Goal: Task Accomplishment & Management: Manage account settings

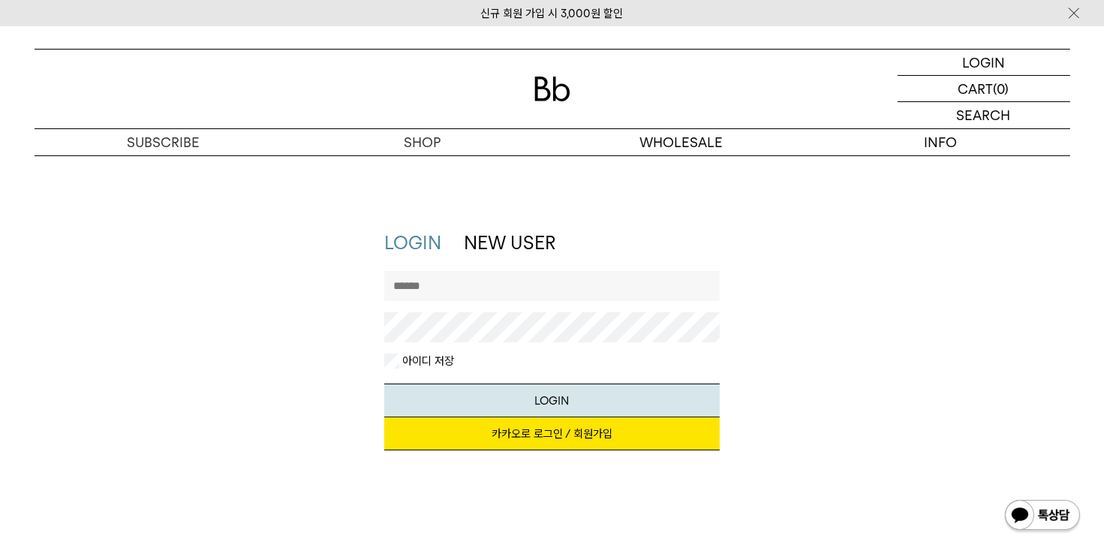
click at [476, 284] on input "text" at bounding box center [551, 286] width 335 height 30
type input "*"
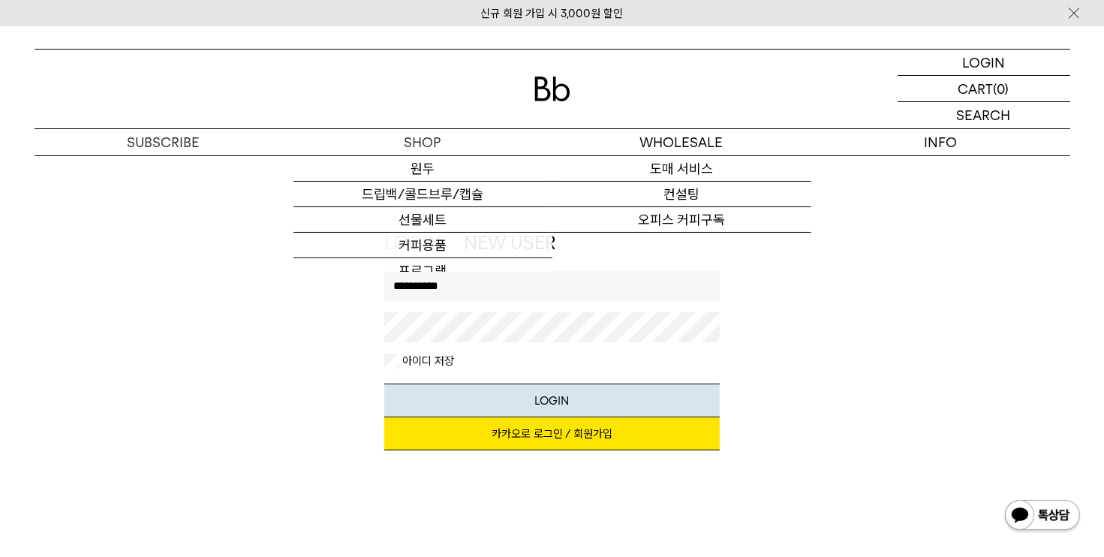
type input "**********"
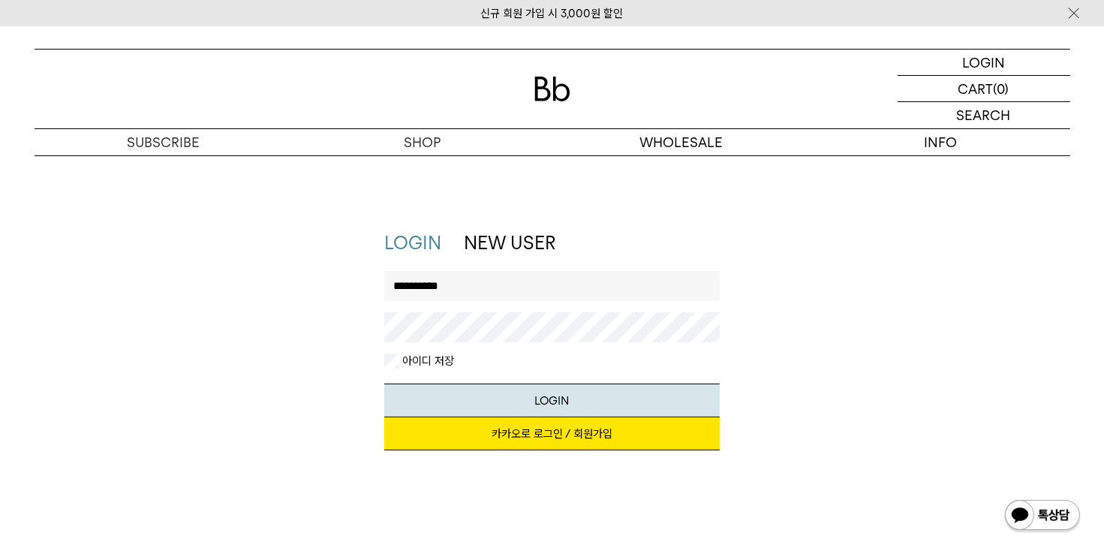
click at [384, 383] on button "LOGIN" at bounding box center [551, 400] width 335 height 34
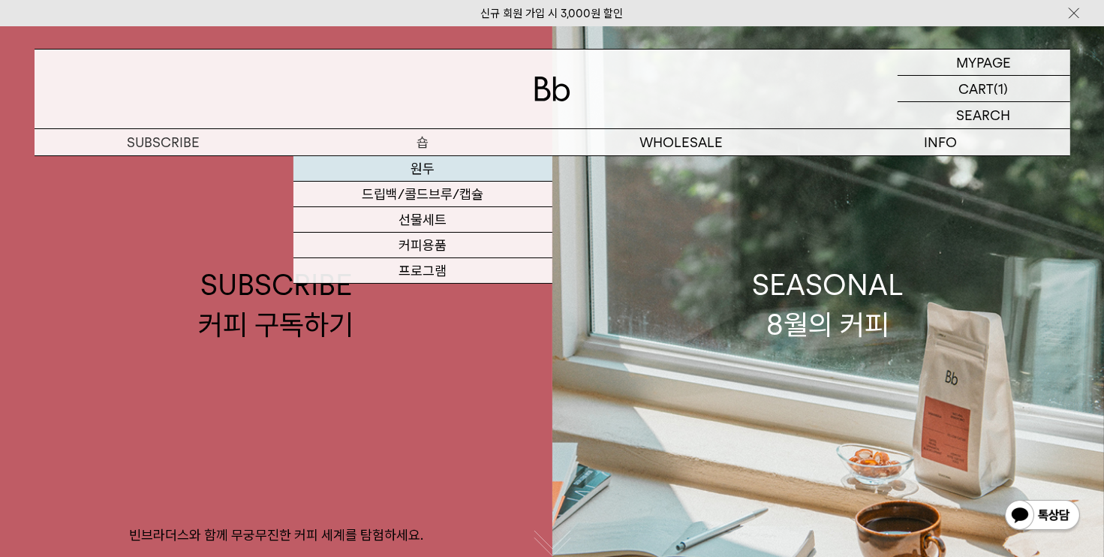
click at [424, 170] on link "원두" at bounding box center [422, 169] width 259 height 26
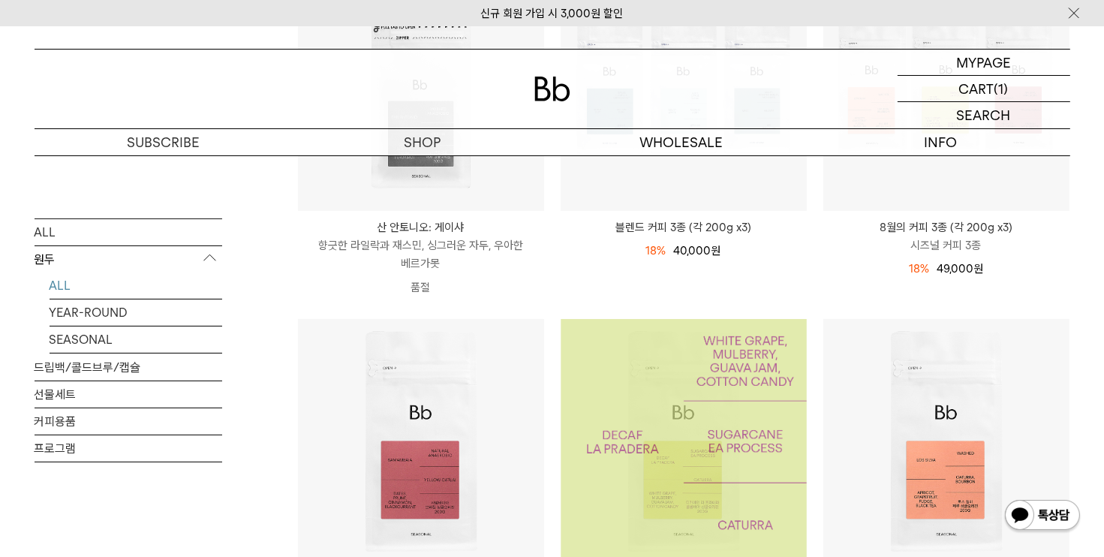
scroll to position [486, 0]
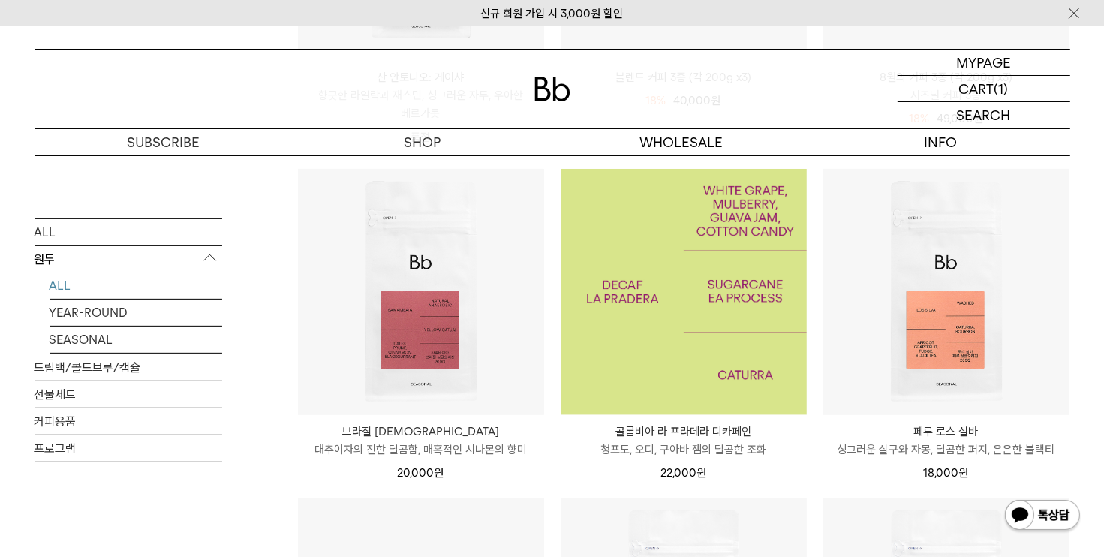
click at [727, 385] on img at bounding box center [684, 292] width 246 height 246
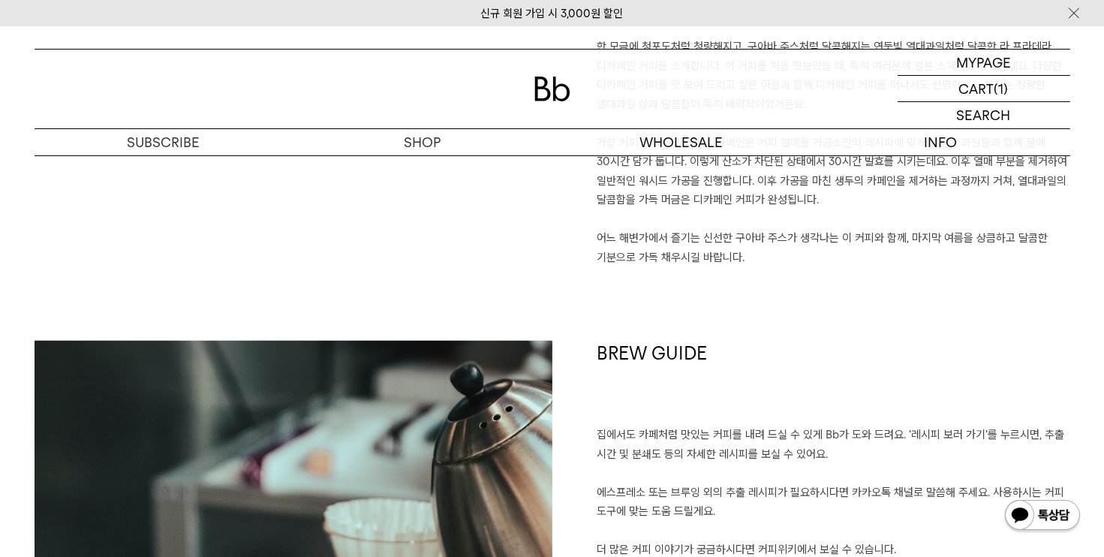
scroll to position [1576, 0]
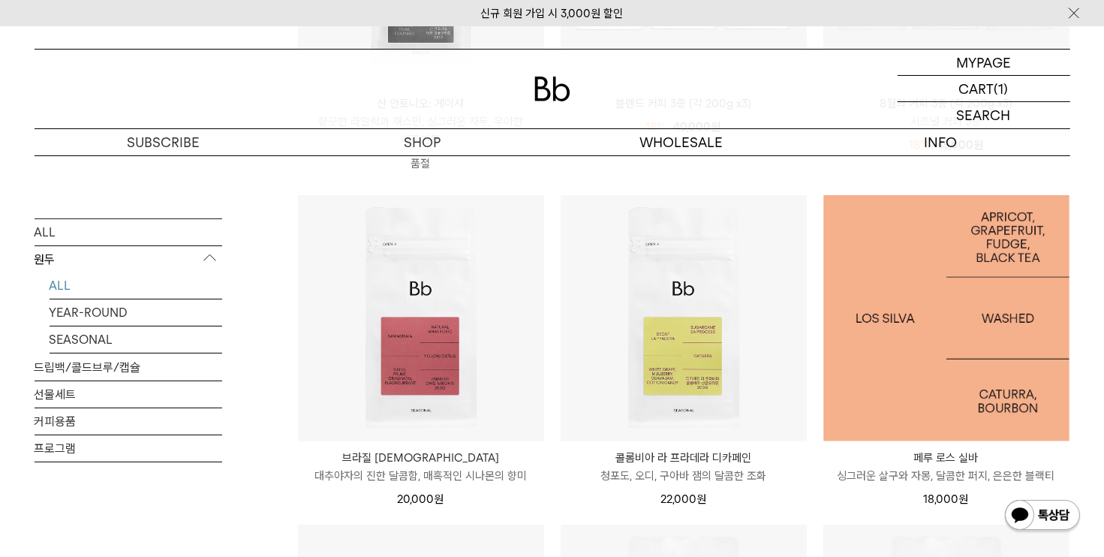
click at [940, 406] on img at bounding box center [946, 318] width 246 height 246
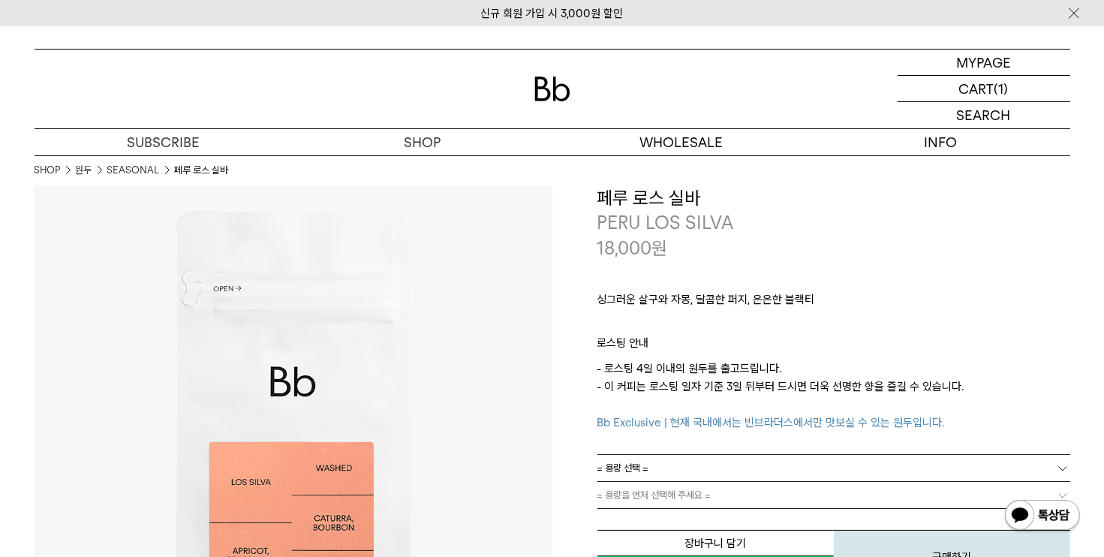
click at [1037, 520] on img at bounding box center [1042, 516] width 78 height 36
click at [1006, 65] on p "마이페이지" at bounding box center [984, 63] width 60 height 26
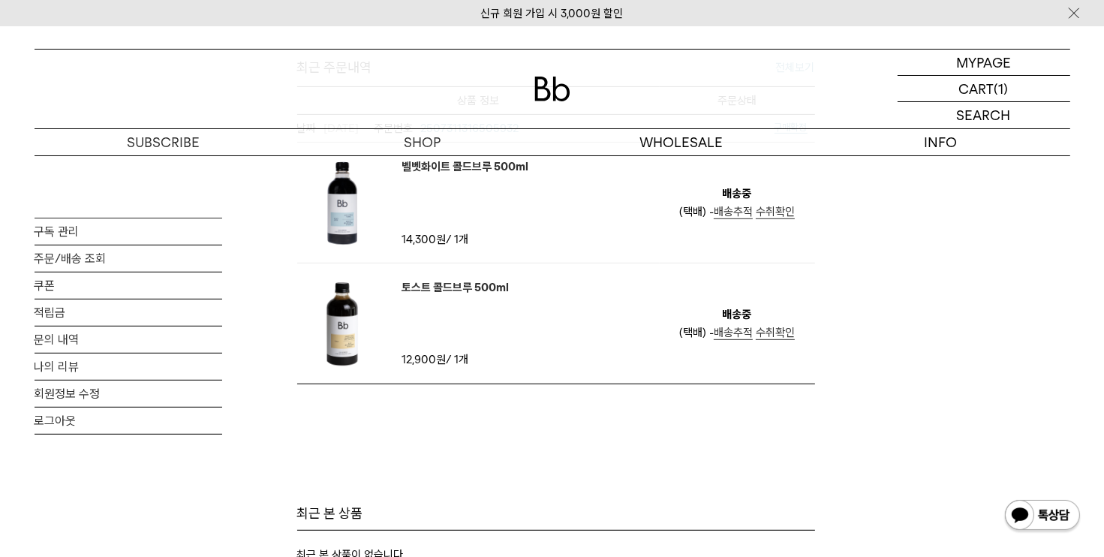
scroll to position [826, 0]
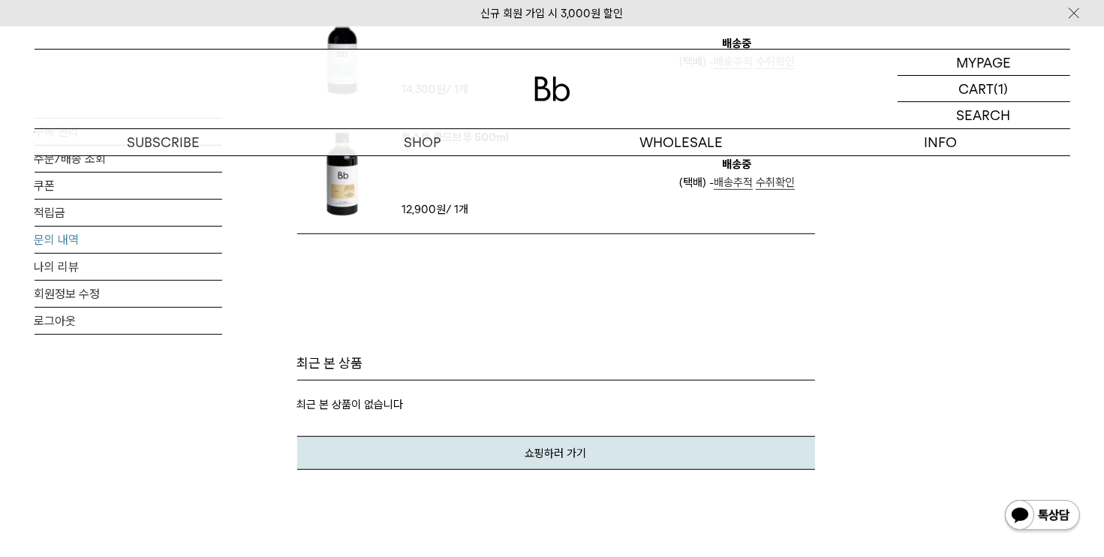
click at [54, 236] on link "문의 내역" at bounding box center [129, 240] width 188 height 26
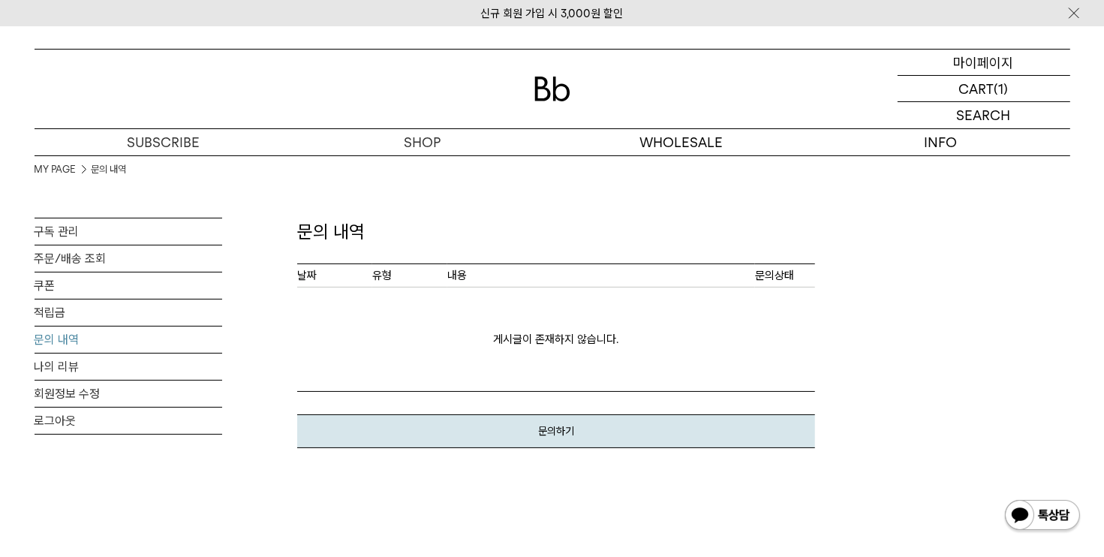
click at [1013, 71] on div "MYPAGE 마이페이지" at bounding box center [984, 63] width 173 height 26
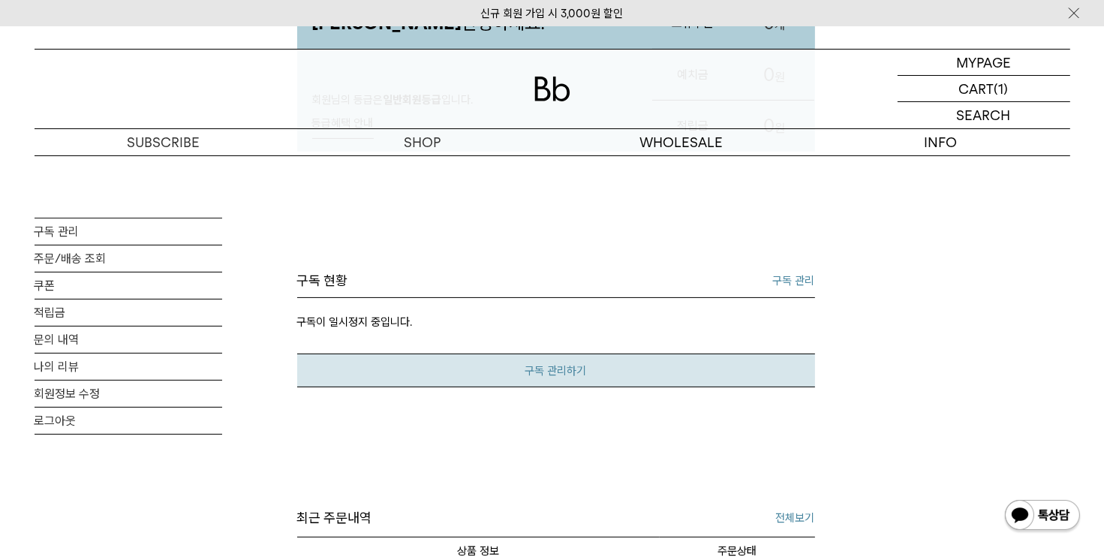
click at [590, 378] on link "구독 관리하기" at bounding box center [556, 370] width 518 height 34
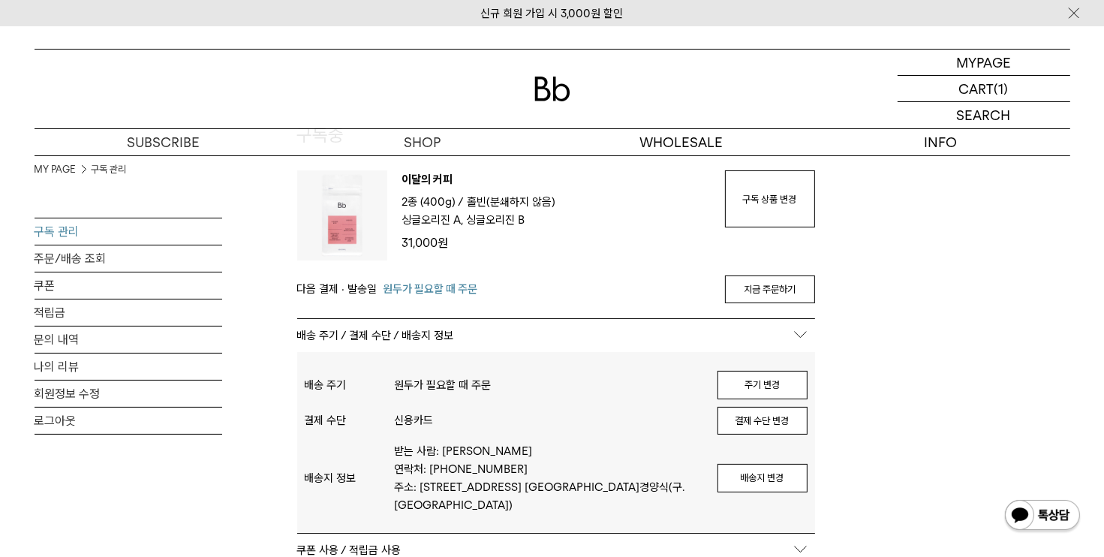
scroll to position [75, 0]
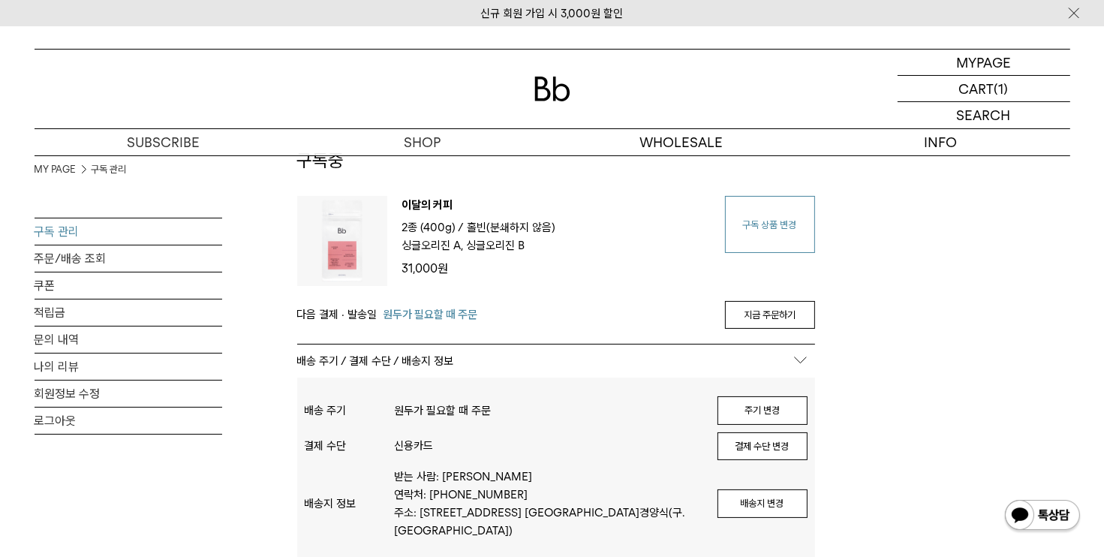
click at [795, 235] on link "구독 상품 변경" at bounding box center [770, 224] width 90 height 57
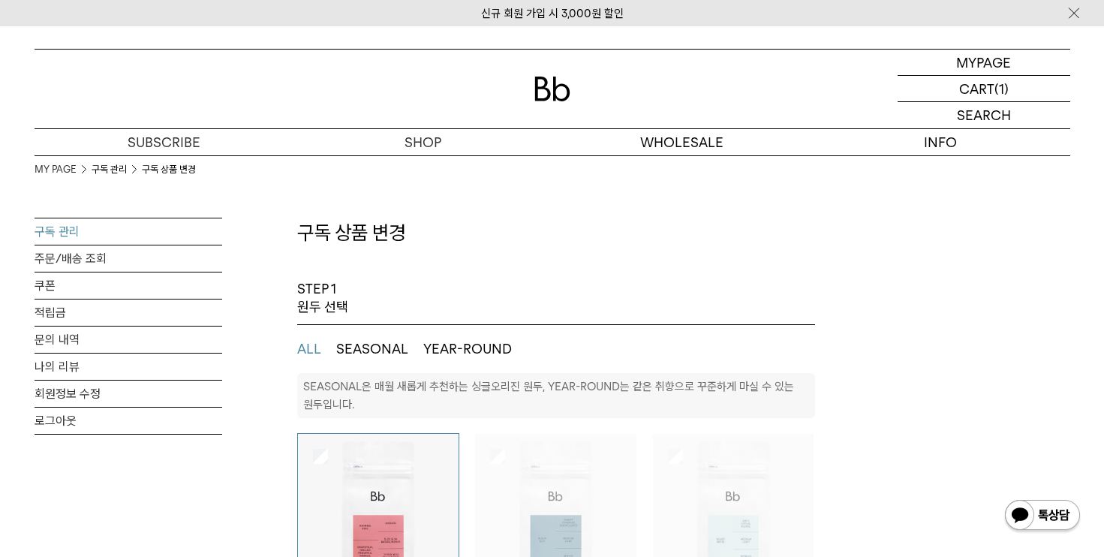
select select "**"
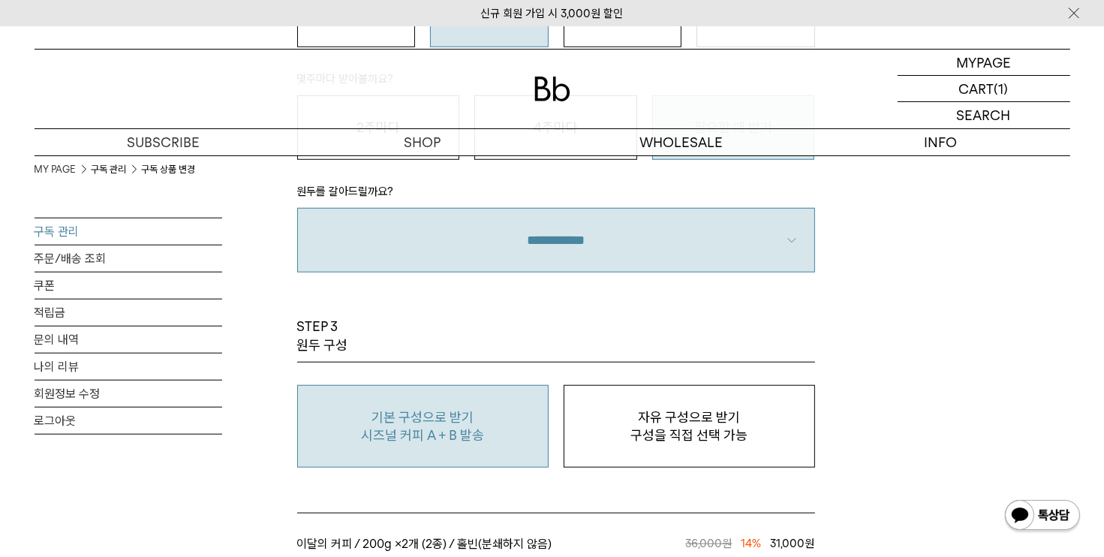
scroll to position [1201, 0]
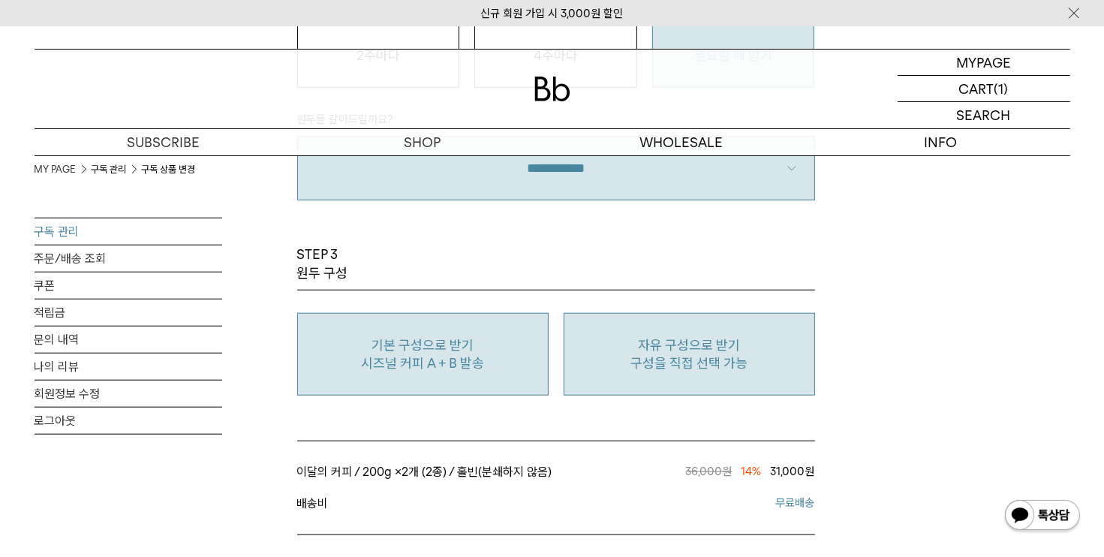
click at [753, 382] on button "자유 구성으로 받기 구성을 직접 선택 가능" at bounding box center [689, 354] width 251 height 83
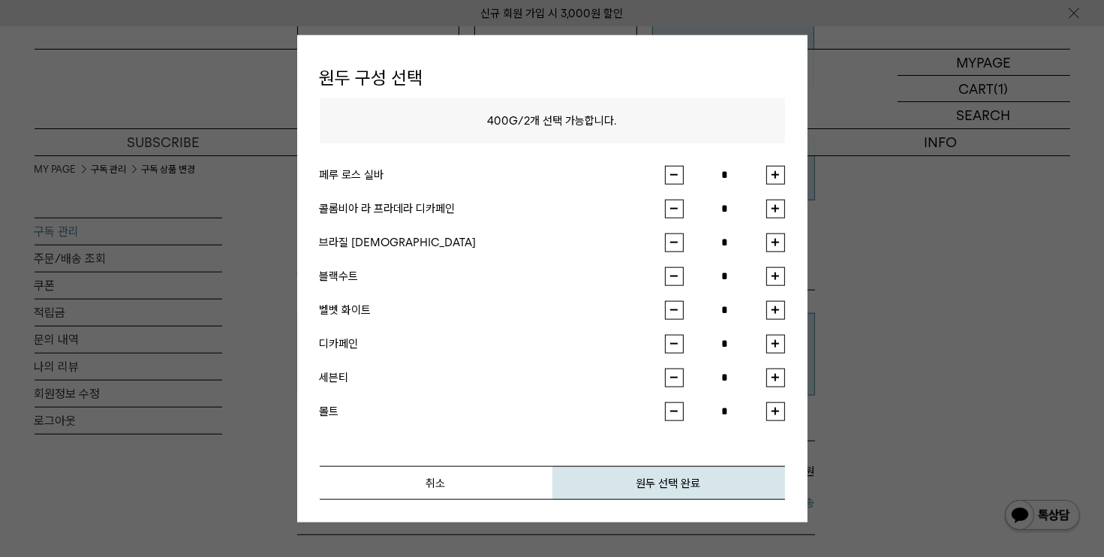
click at [771, 181] on button "button" at bounding box center [775, 174] width 19 height 19
type input "*"
click at [778, 214] on button "button" at bounding box center [775, 208] width 19 height 19
type input "*"
click at [691, 495] on button "원두 선택 완료" at bounding box center [668, 482] width 233 height 34
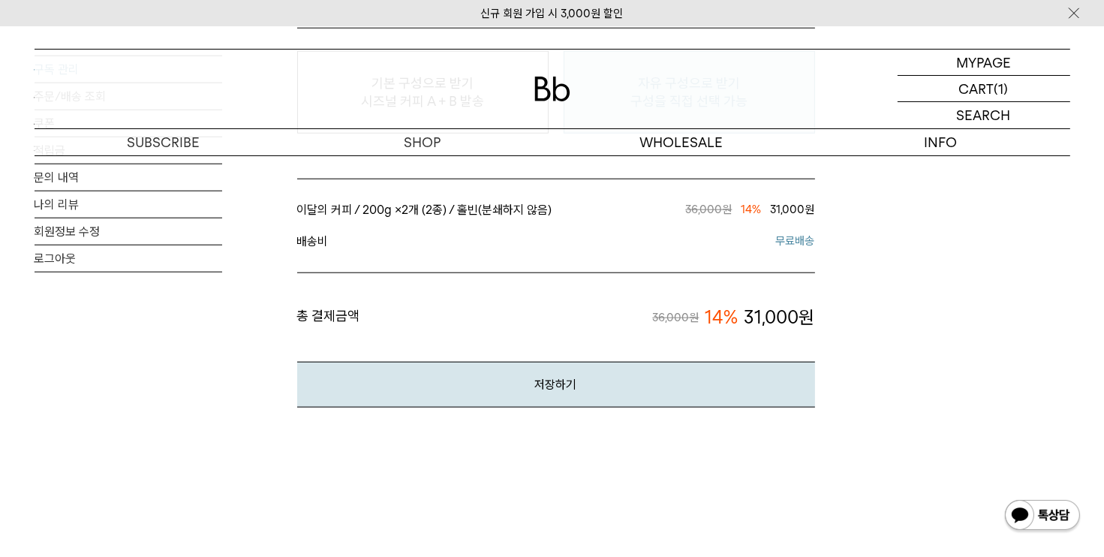
scroll to position [1576, 0]
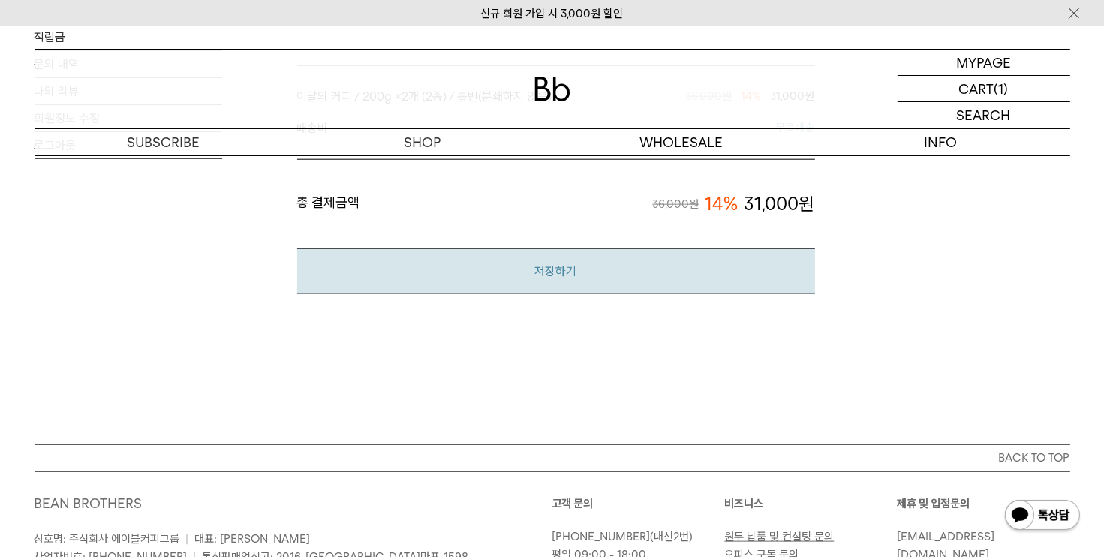
click at [808, 288] on button "저장하기" at bounding box center [556, 271] width 518 height 46
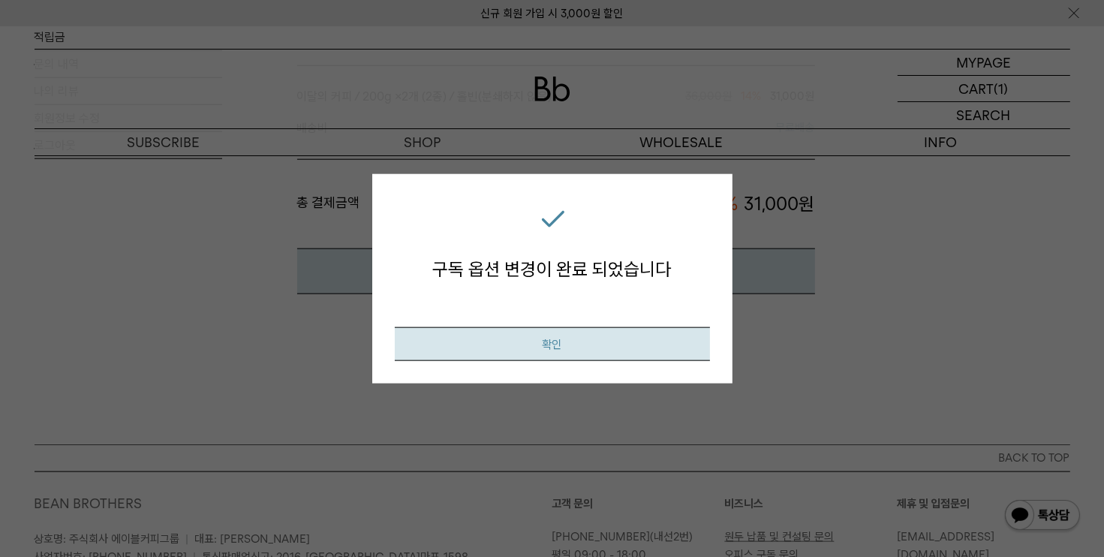
click at [657, 349] on button "확인" at bounding box center [552, 343] width 315 height 34
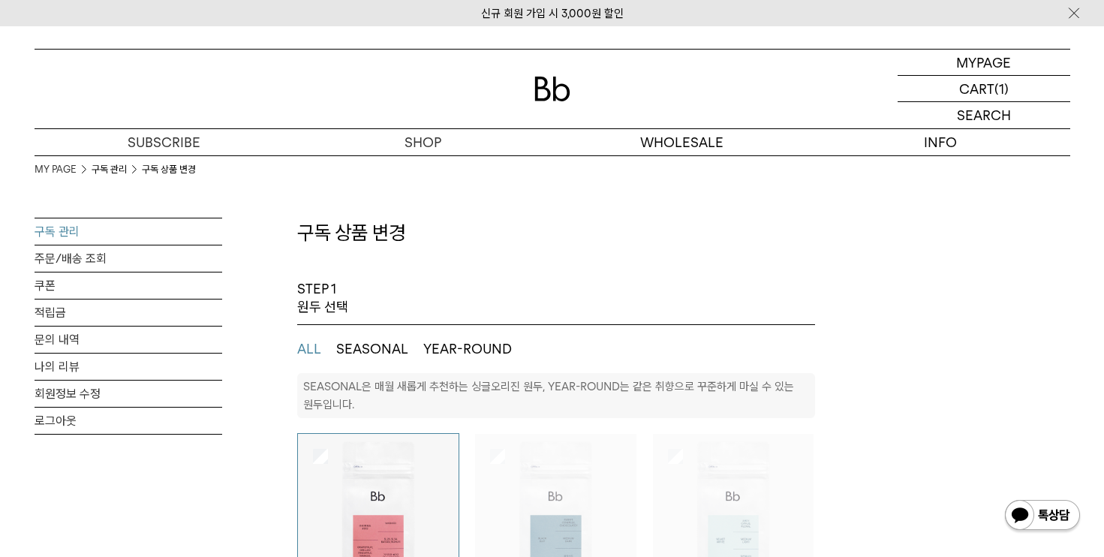
select select "**"
click at [985, 59] on p "마이페이지" at bounding box center [984, 63] width 60 height 26
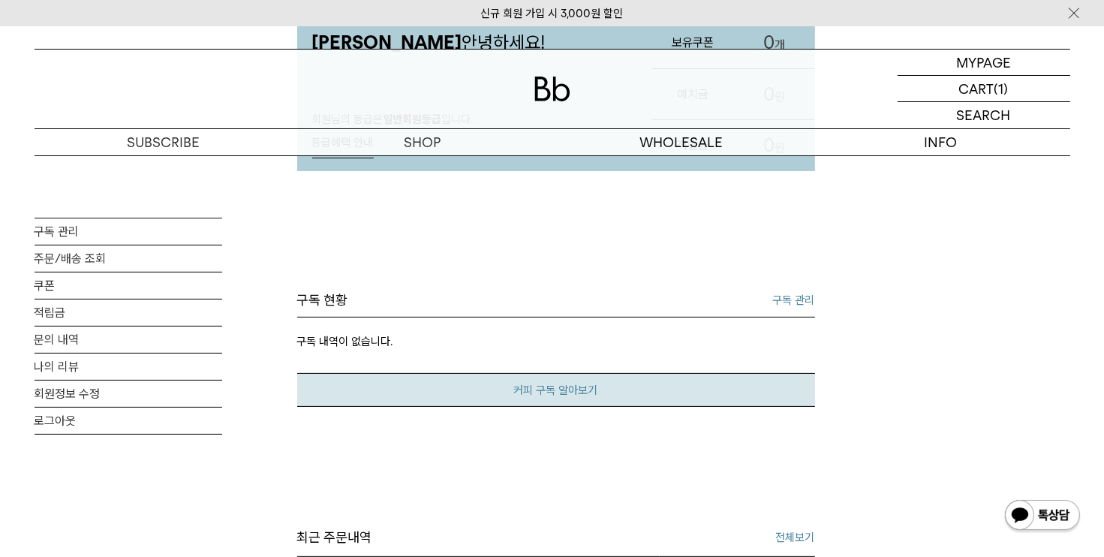
scroll to position [225, 0]
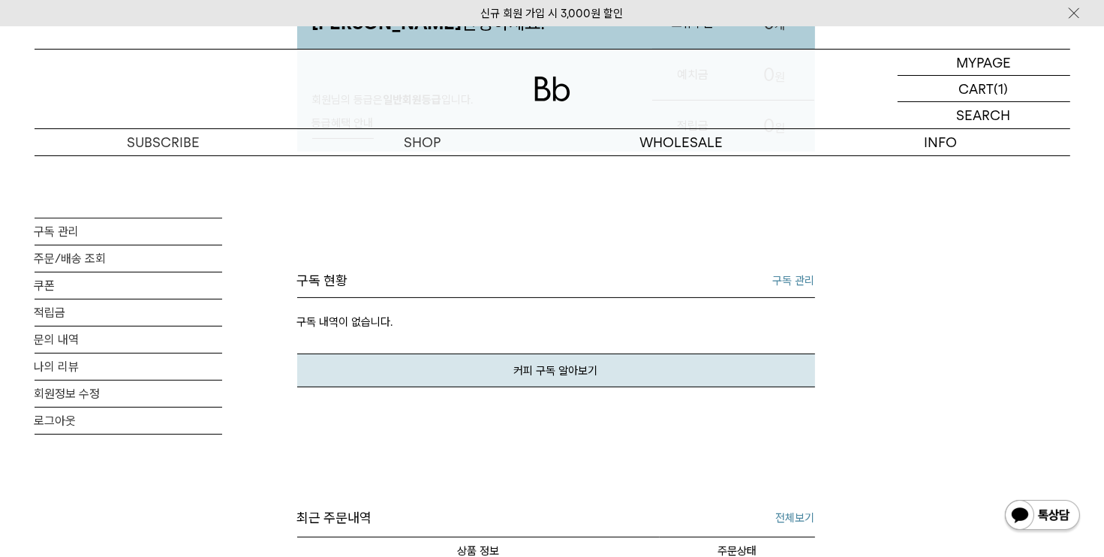
click at [792, 289] on link "구독 관리" at bounding box center [794, 281] width 42 height 18
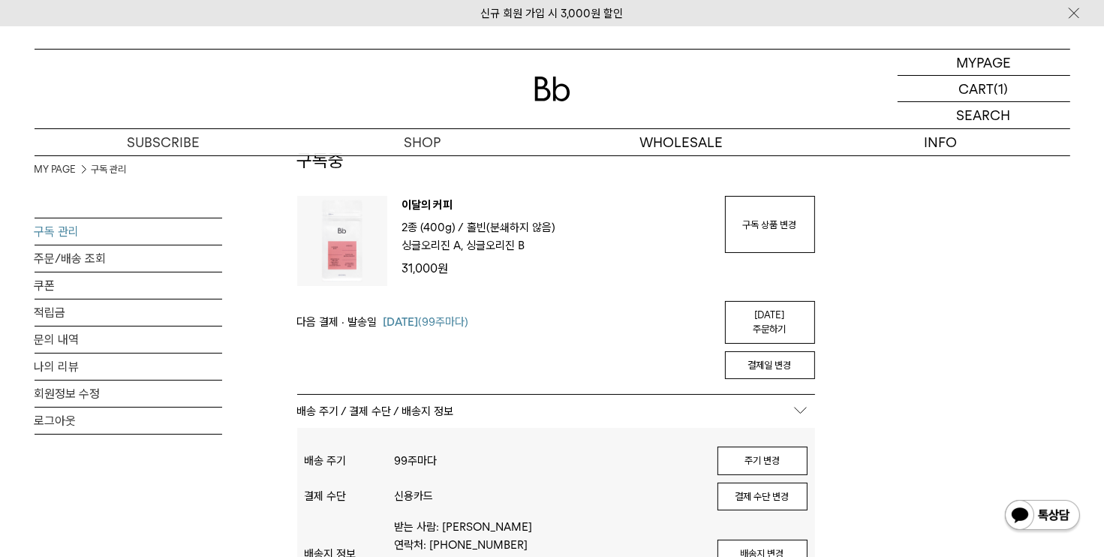
scroll to position [225, 0]
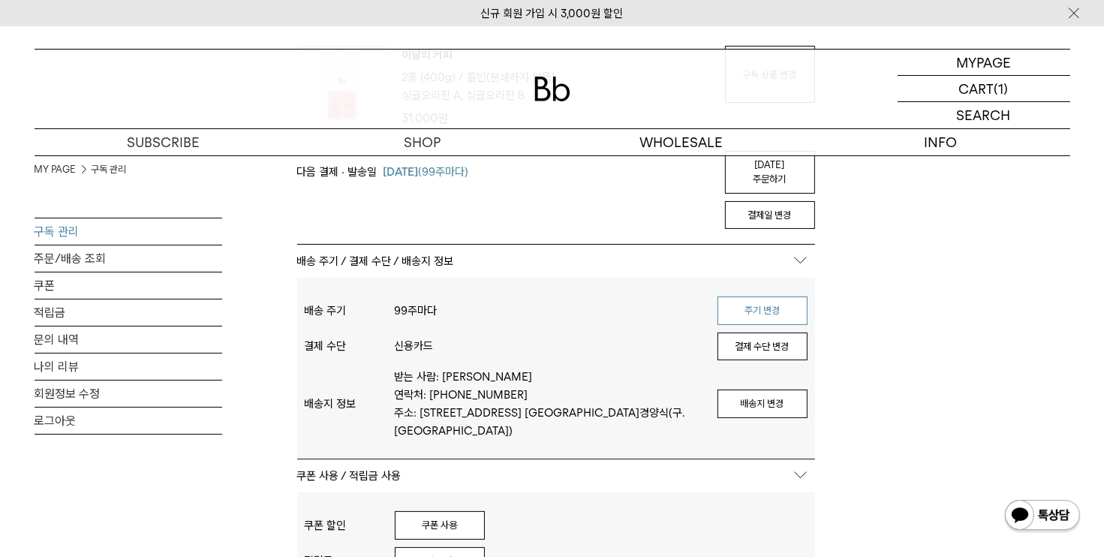
click at [786, 304] on button "주기 변경" at bounding box center [762, 310] width 90 height 29
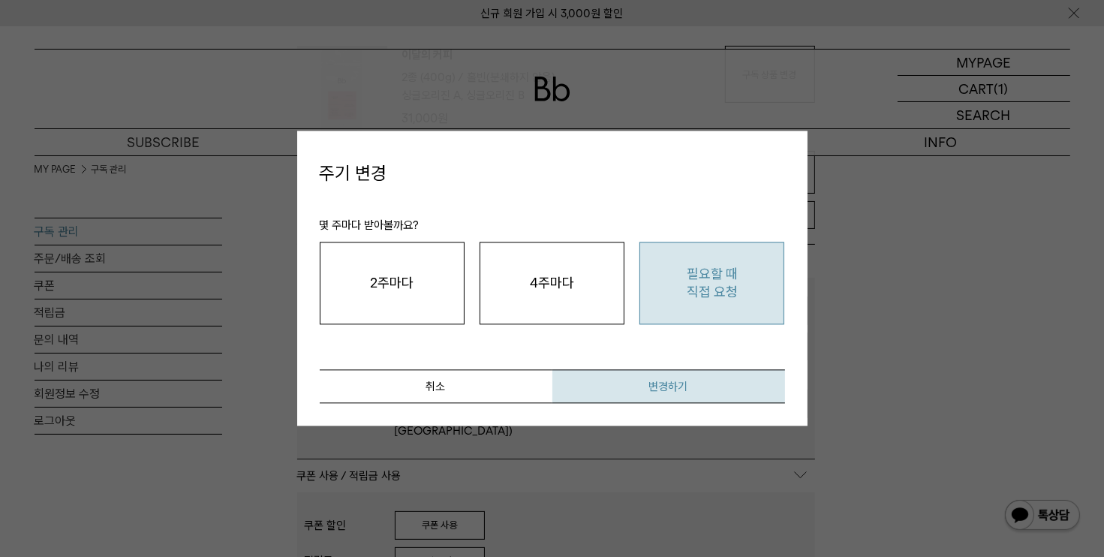
click at [694, 391] on button "변경하기" at bounding box center [668, 387] width 233 height 34
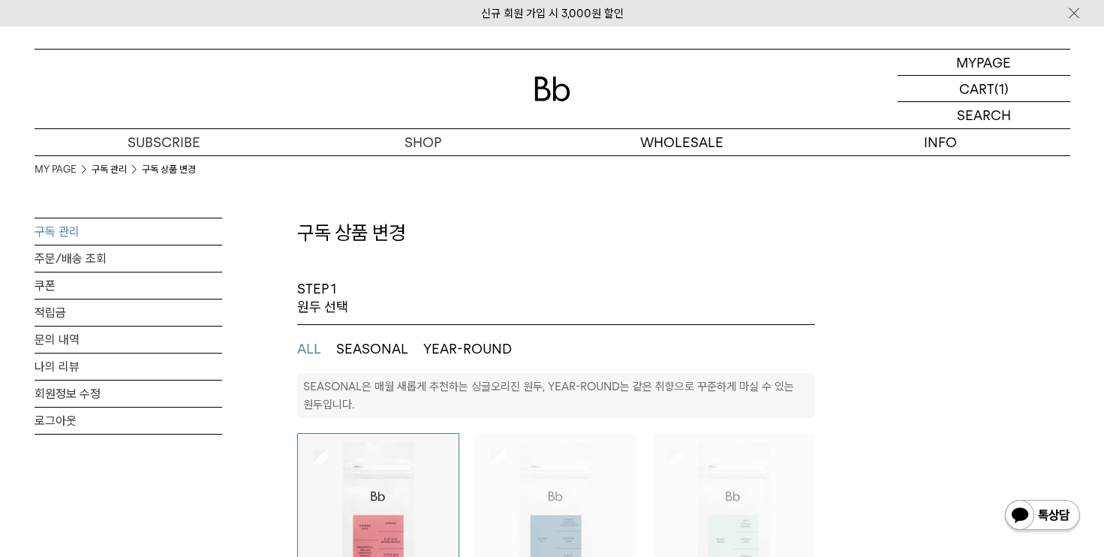
select select "**"
click at [699, 85] on div at bounding box center [553, 89] width 1036 height 79
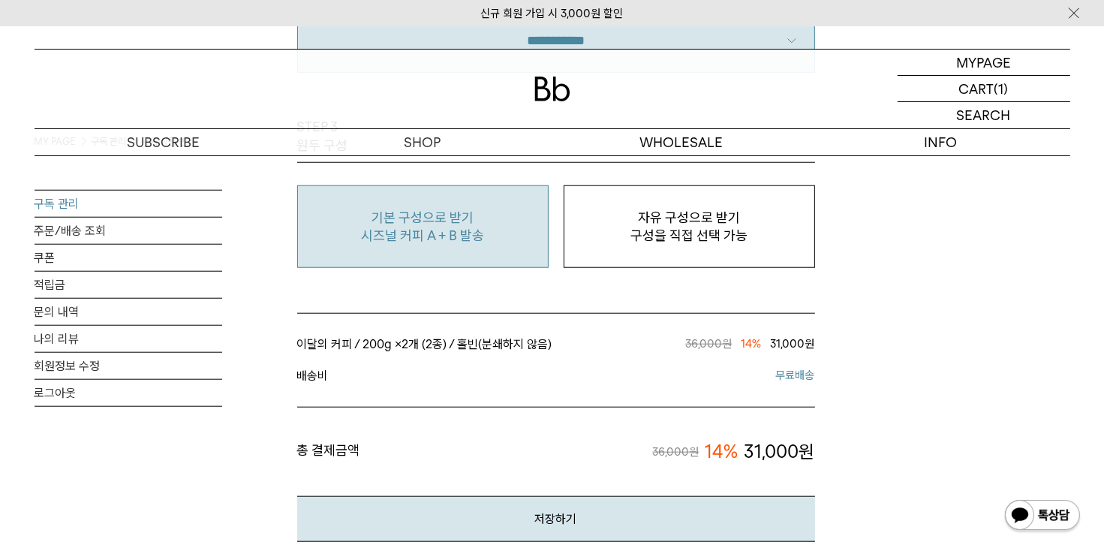
scroll to position [1351, 0]
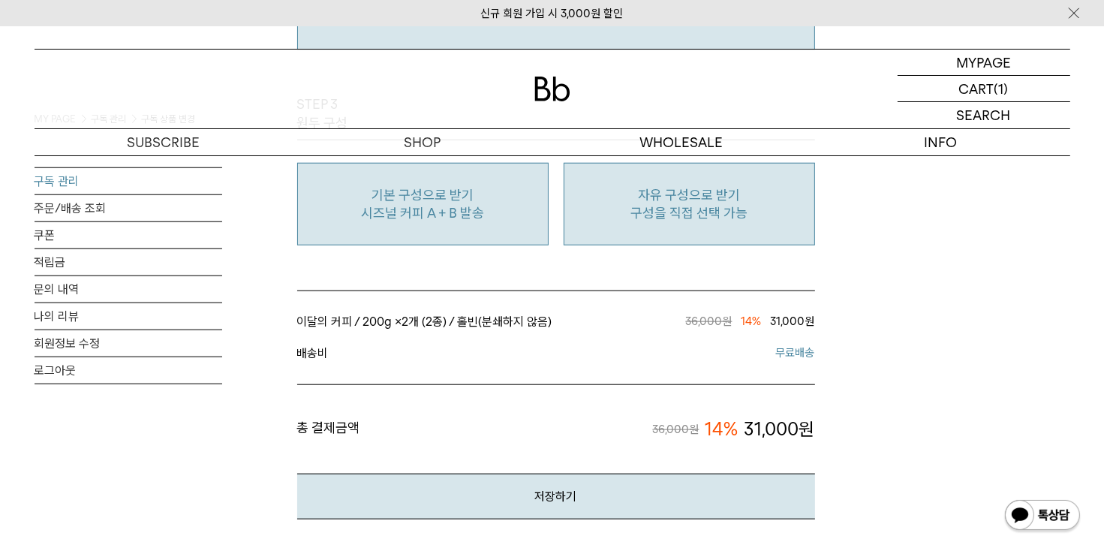
click at [763, 214] on p "구성을 직접 선택 가능" at bounding box center [689, 213] width 235 height 18
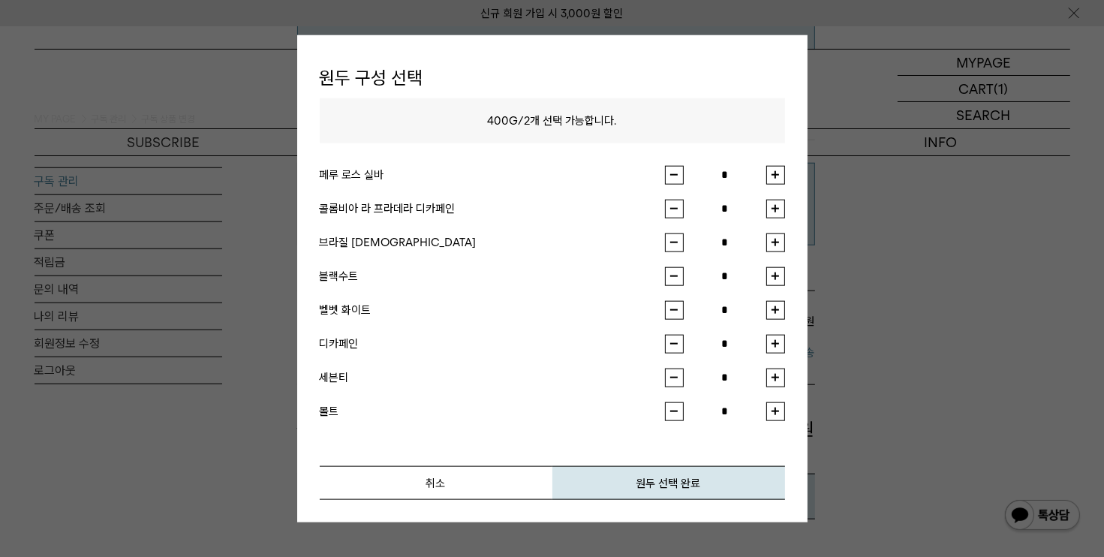
click at [779, 176] on button "button" at bounding box center [775, 174] width 19 height 19
type input "*"
click at [778, 215] on button "button" at bounding box center [775, 208] width 19 height 19
type input "*"
click at [723, 466] on button "원두 선택 완료" at bounding box center [668, 482] width 233 height 34
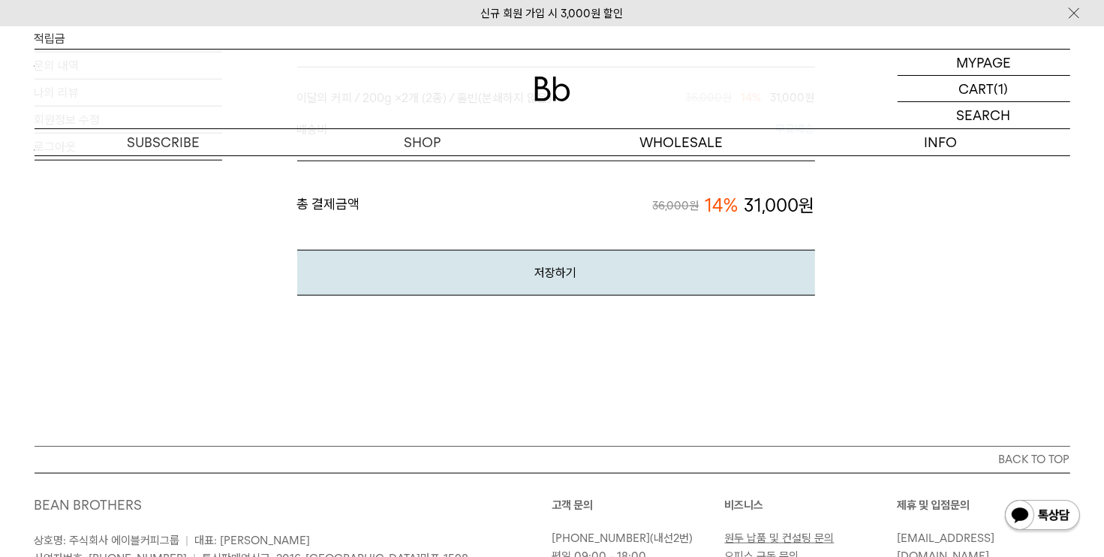
scroll to position [1576, 0]
click at [771, 266] on button "저장하기" at bounding box center [556, 271] width 518 height 46
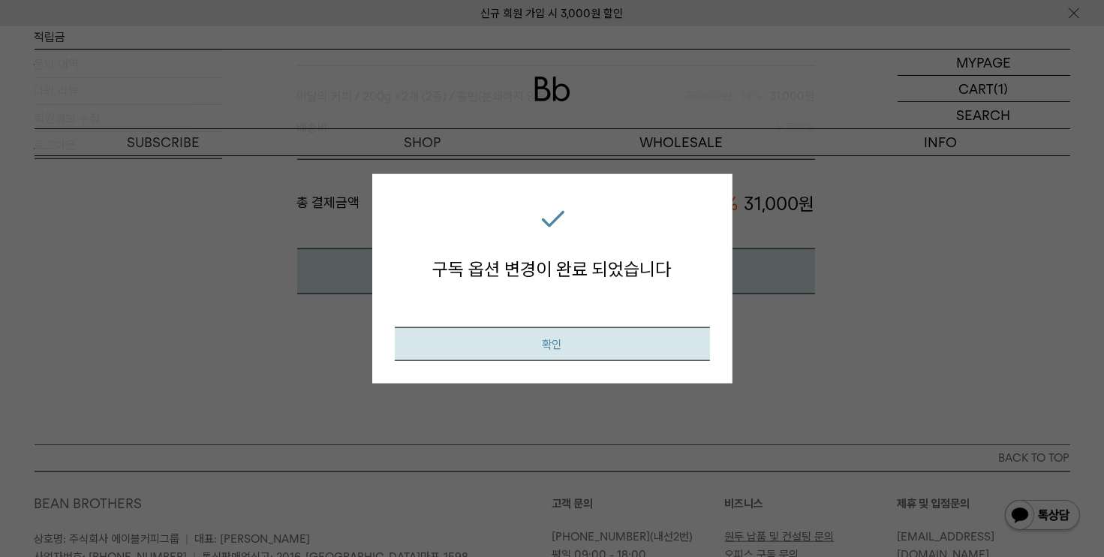
click at [660, 343] on button "확인" at bounding box center [552, 343] width 315 height 34
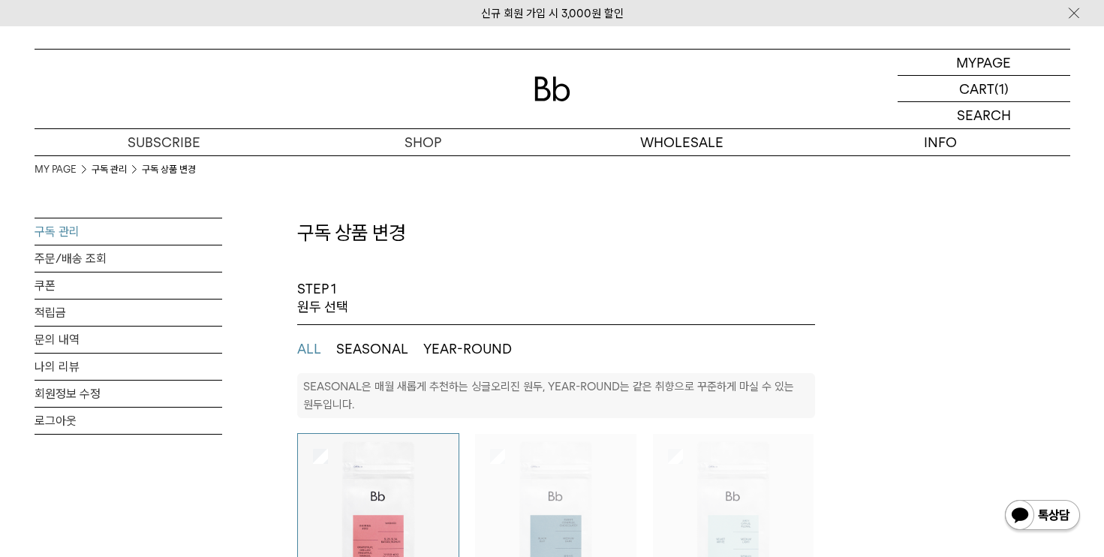
select select "**"
click at [986, 62] on p "마이페이지" at bounding box center [984, 63] width 60 height 26
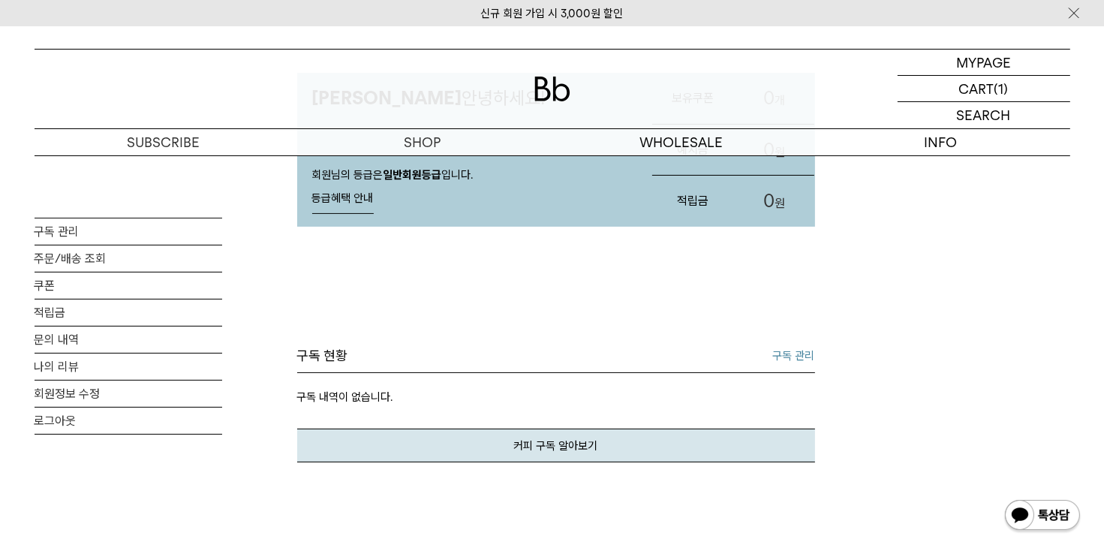
click at [804, 351] on link "구독 관리" at bounding box center [794, 356] width 42 height 18
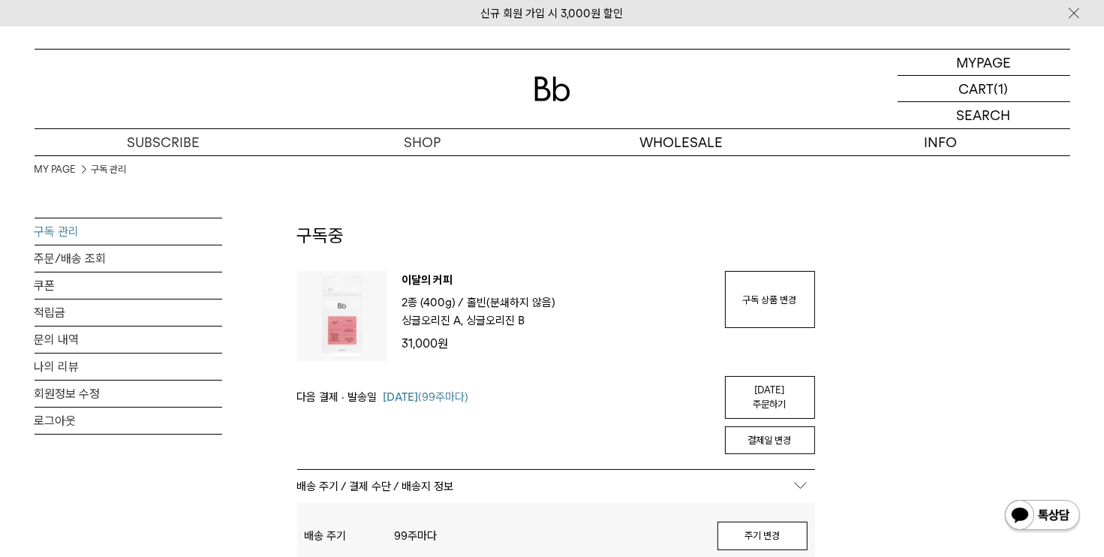
scroll to position [75, 0]
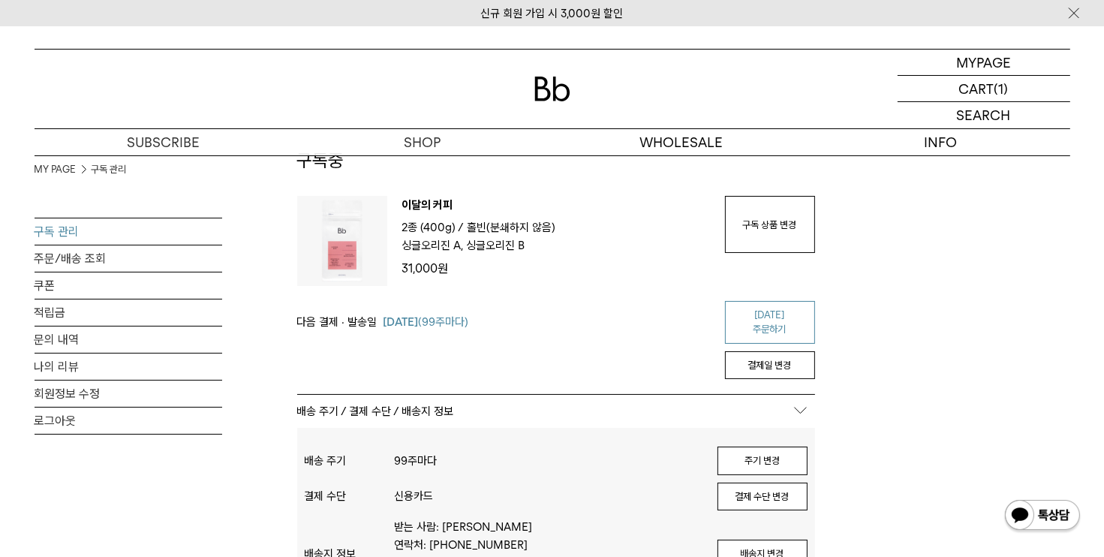
click at [762, 315] on link "[DATE] 주문하기" at bounding box center [770, 322] width 90 height 43
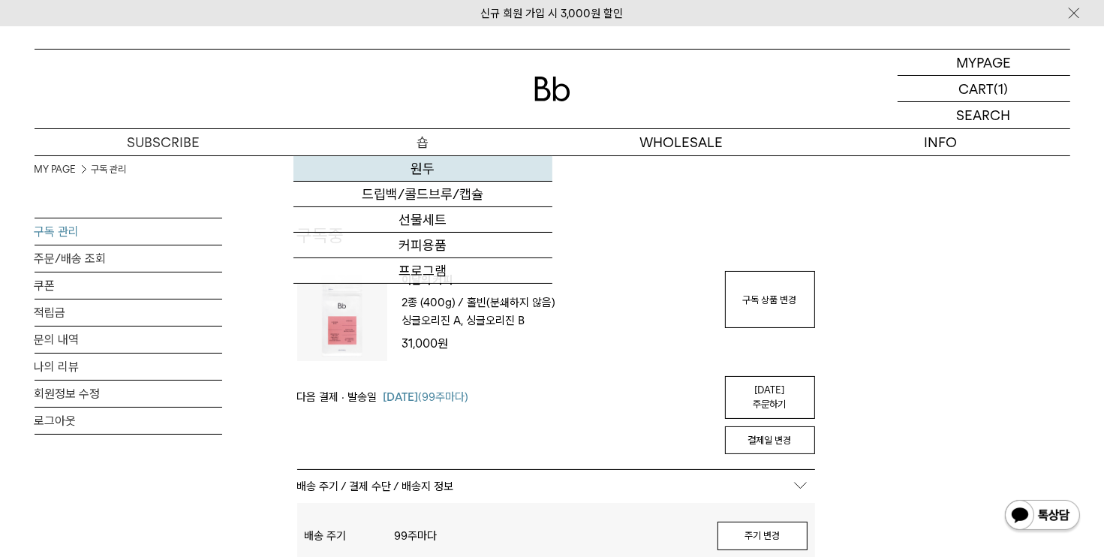
click at [433, 172] on link "원두" at bounding box center [422, 169] width 259 height 26
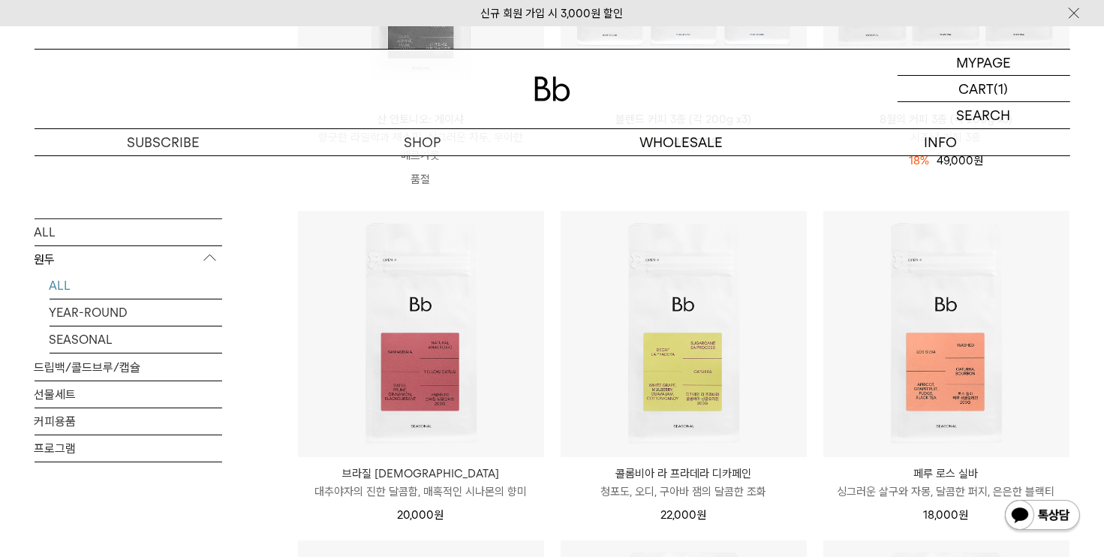
scroll to position [525, 0]
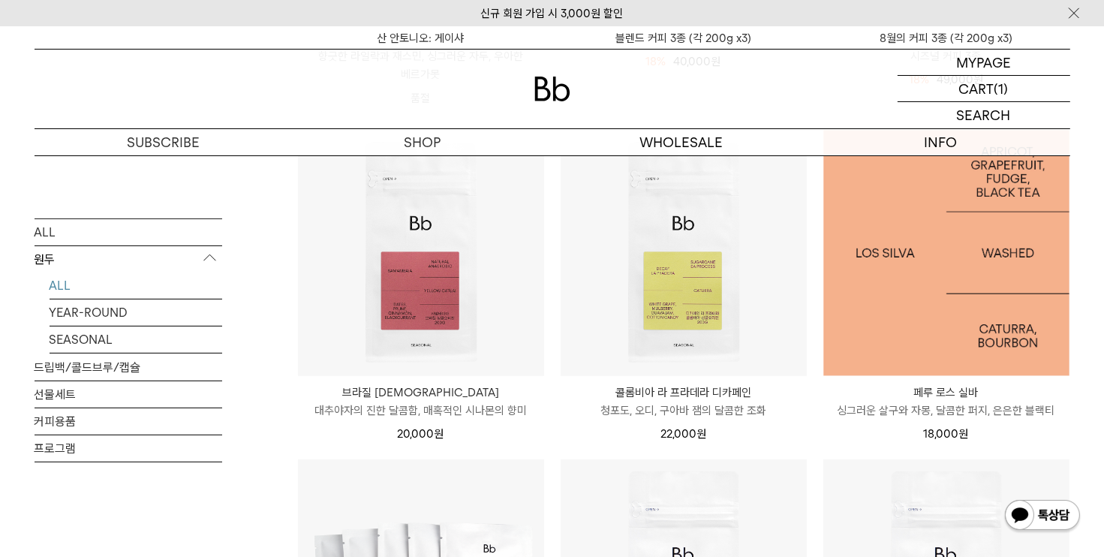
click at [956, 334] on img at bounding box center [946, 253] width 246 height 246
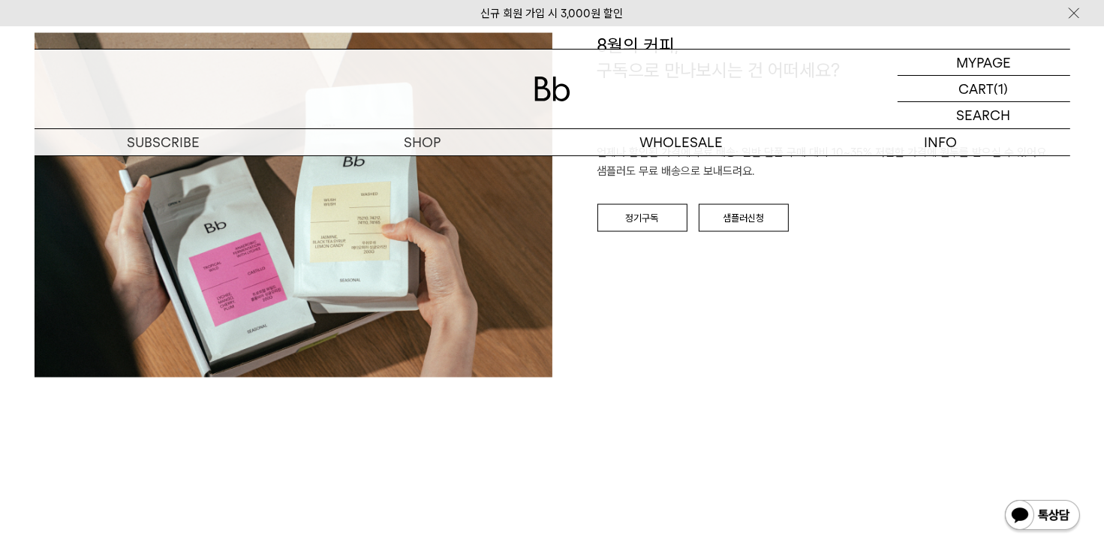
scroll to position [2850, 0]
